Goal: Task Accomplishment & Management: Manage account settings

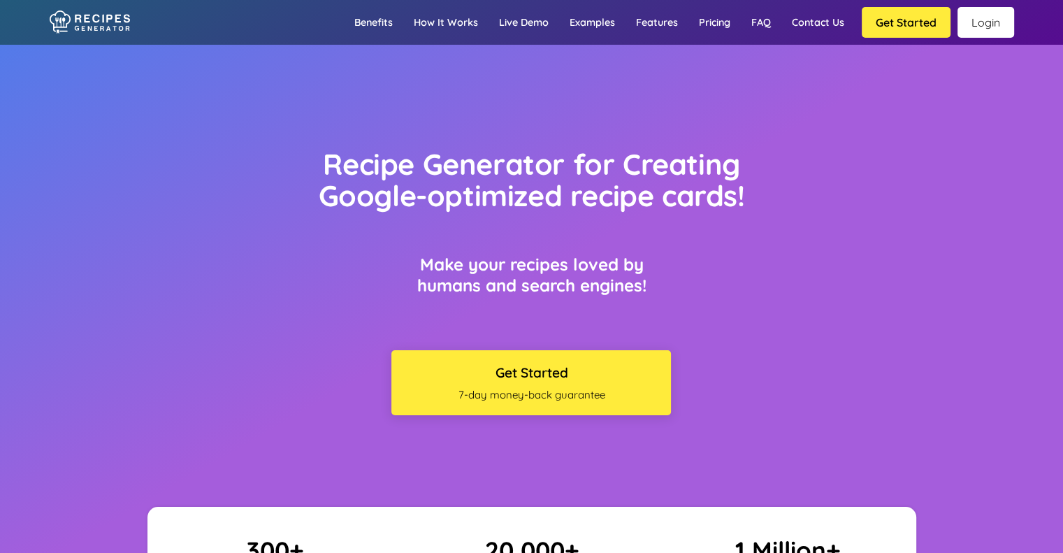
click at [974, 23] on link "Login" at bounding box center [985, 22] width 57 height 31
click at [978, 26] on link "Login" at bounding box center [985, 22] width 57 height 31
click at [978, 19] on link "Login" at bounding box center [985, 22] width 57 height 31
click at [982, 20] on link "Login" at bounding box center [985, 22] width 57 height 31
